Goal: Information Seeking & Learning: Learn about a topic

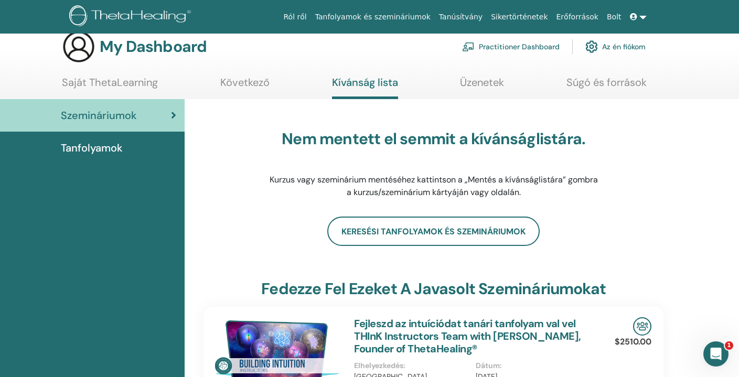
scroll to position [16, 0]
click at [506, 46] on link "Practitioner Dashboard" at bounding box center [511, 46] width 98 height 23
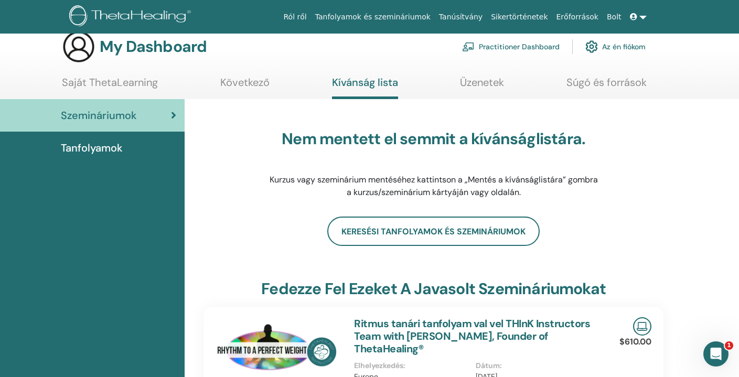
click at [643, 17] on link at bounding box center [638, 16] width 25 height 19
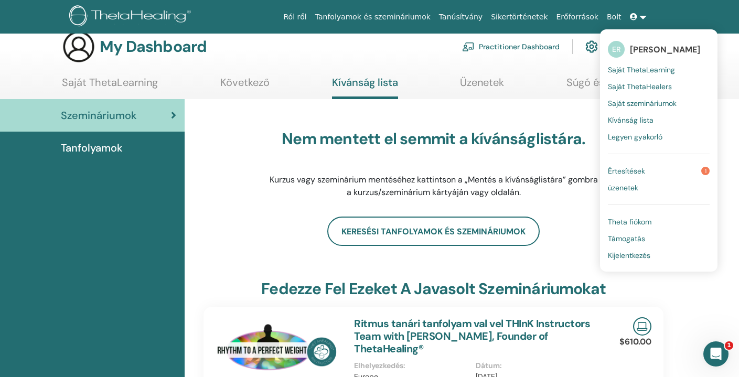
click at [636, 70] on span "Saját ThetaLearning" at bounding box center [641, 69] width 67 height 9
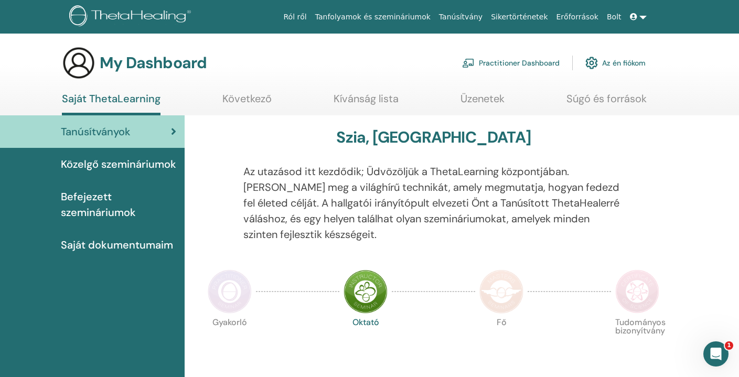
click at [72, 197] on span "Befejezett szemináriumok" at bounding box center [118, 204] width 115 height 31
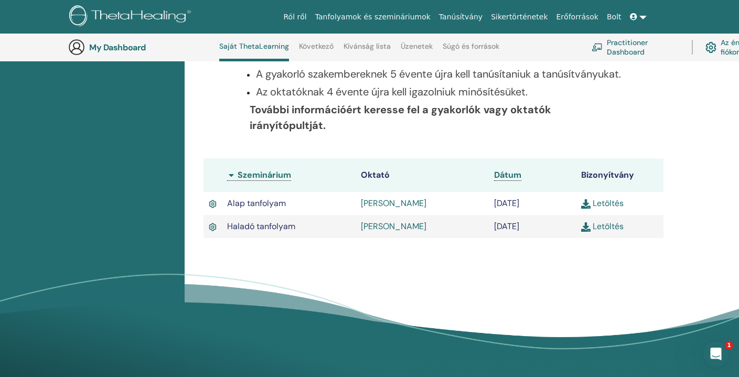
scroll to position [234, 0]
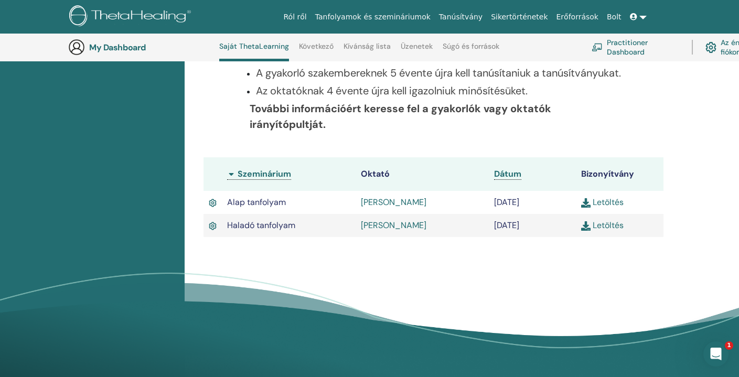
click at [606, 231] on link "Letöltés" at bounding box center [603, 225] width 43 height 11
